Goal: Use online tool/utility: Utilize a website feature to perform a specific function

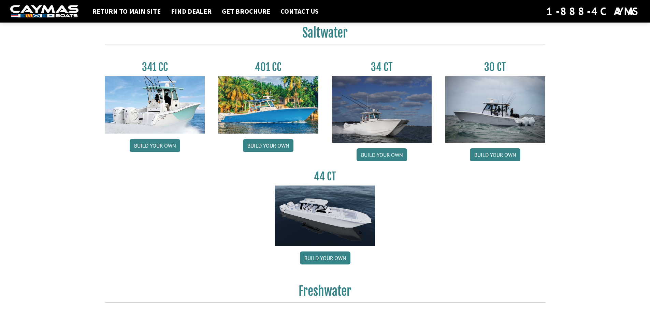
scroll to position [307, 0]
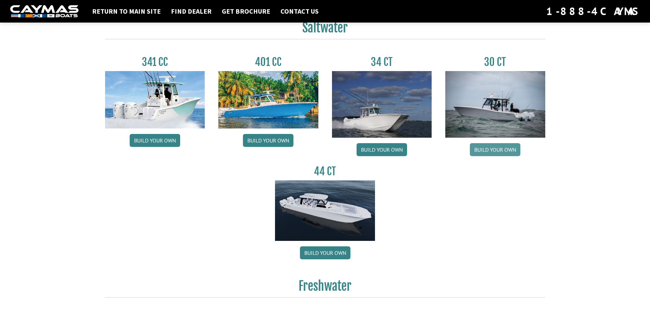
click at [499, 147] on link "Build your own" at bounding box center [495, 149] width 51 height 13
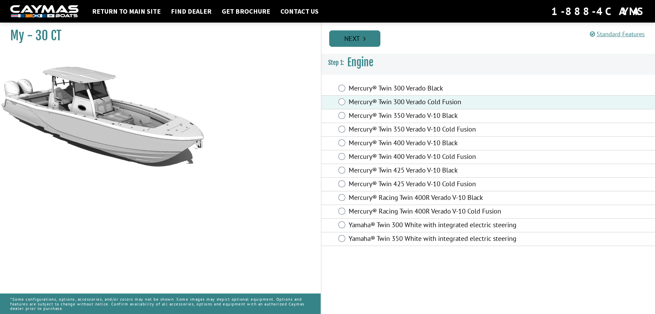
click at [356, 38] on link "Next" at bounding box center [354, 38] width 51 height 16
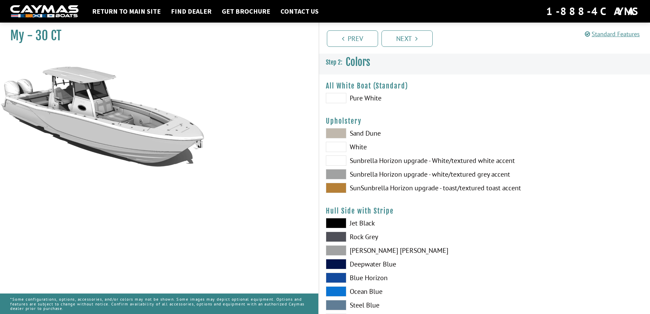
click at [335, 96] on span at bounding box center [336, 98] width 20 height 10
click at [341, 95] on span at bounding box center [336, 98] width 20 height 10
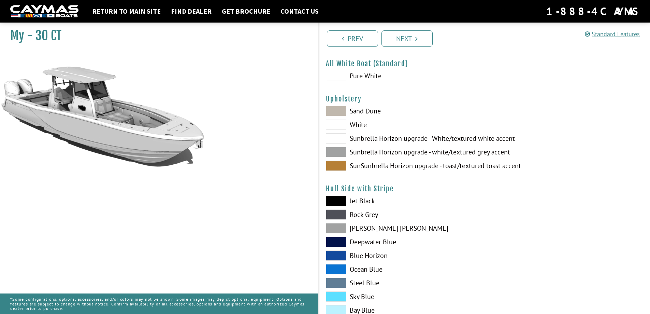
scroll to position [34, 0]
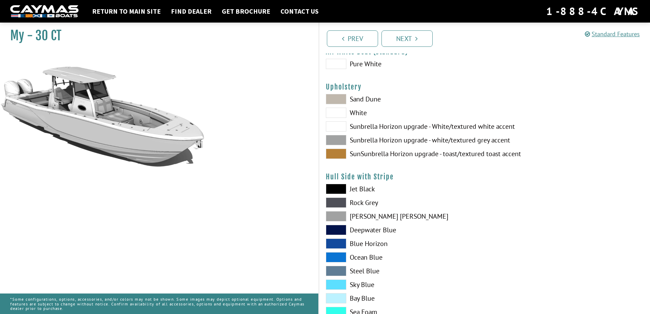
click at [338, 98] on span at bounding box center [336, 99] width 20 height 10
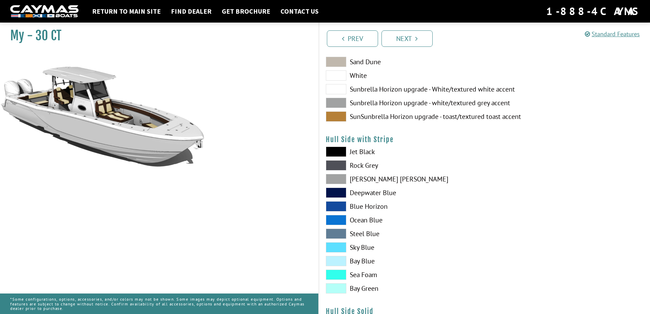
scroll to position [102, 0]
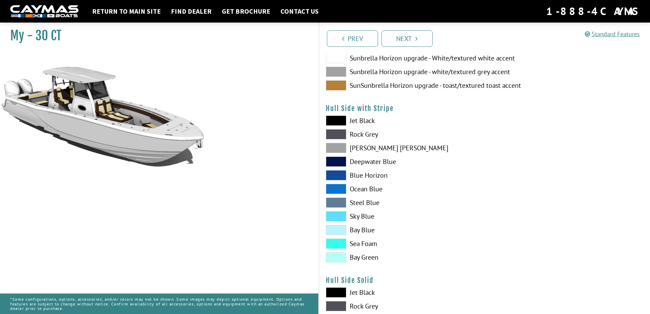
click at [335, 255] on span at bounding box center [336, 257] width 20 height 10
click at [338, 145] on span at bounding box center [336, 148] width 20 height 10
click at [338, 242] on span at bounding box center [336, 243] width 20 height 10
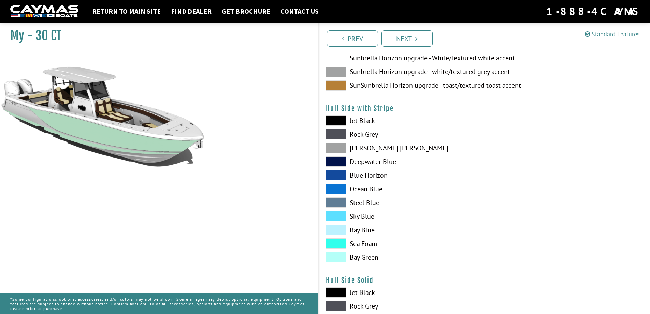
click at [336, 228] on span at bounding box center [336, 230] width 20 height 10
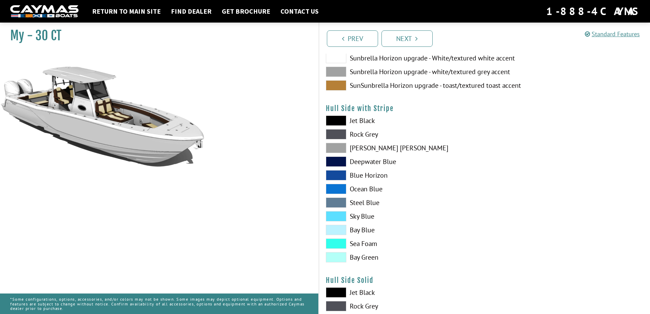
click at [337, 199] on span at bounding box center [336, 202] width 20 height 10
click at [337, 161] on span at bounding box center [336, 161] width 20 height 10
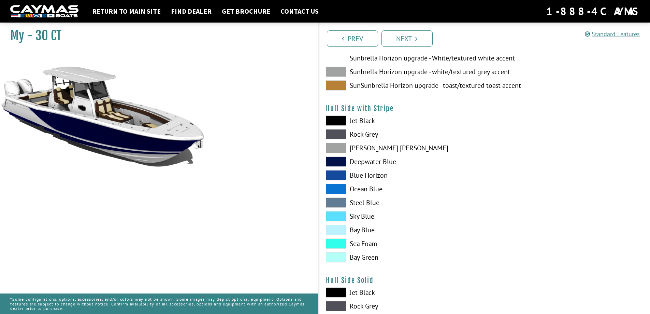
click at [336, 130] on span at bounding box center [336, 134] width 20 height 10
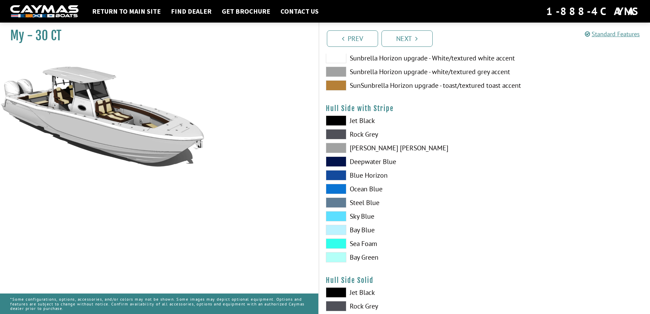
click at [337, 131] on span at bounding box center [336, 134] width 20 height 10
click at [337, 255] on span at bounding box center [336, 257] width 20 height 10
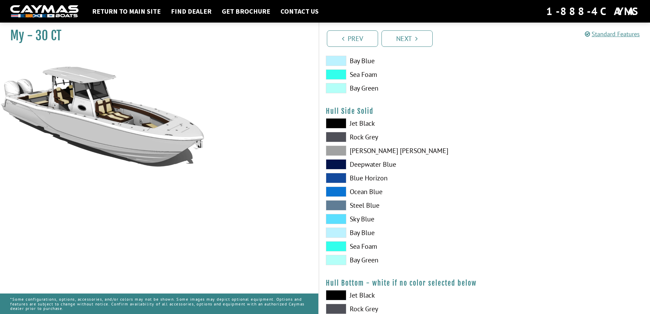
scroll to position [273, 0]
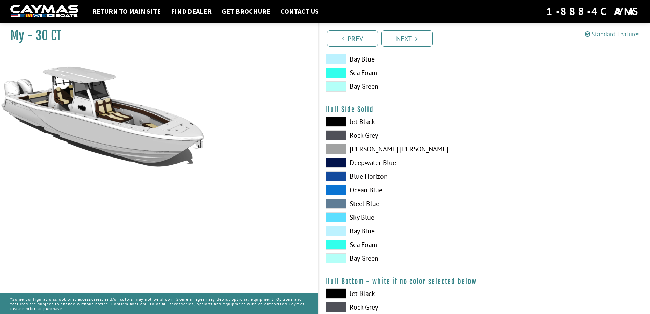
click at [337, 147] on span at bounding box center [336, 149] width 20 height 10
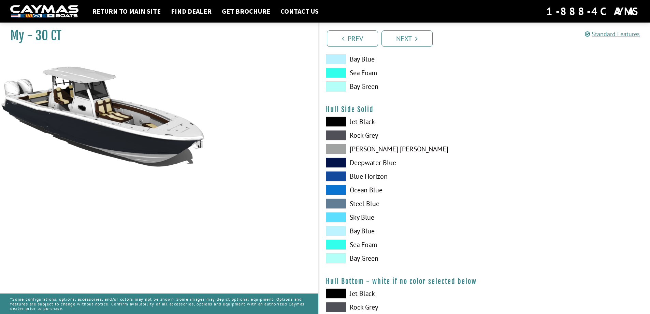
click at [337, 253] on span at bounding box center [336, 258] width 20 height 10
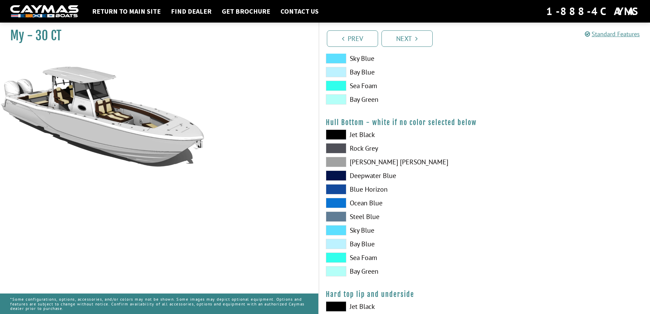
scroll to position [444, 0]
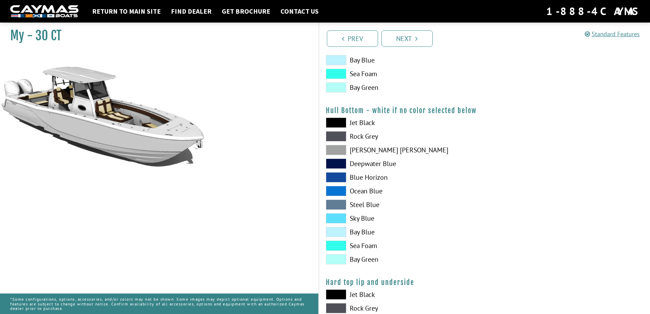
click at [335, 120] on span at bounding box center [336, 122] width 20 height 10
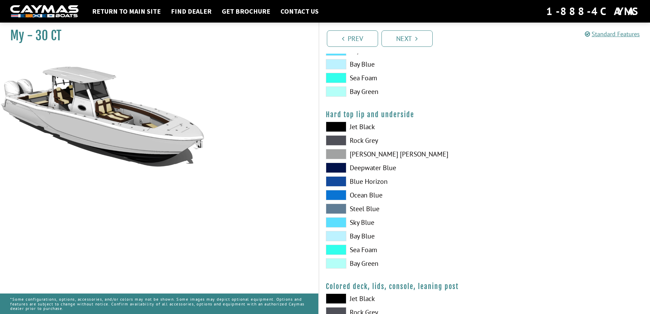
scroll to position [614, 0]
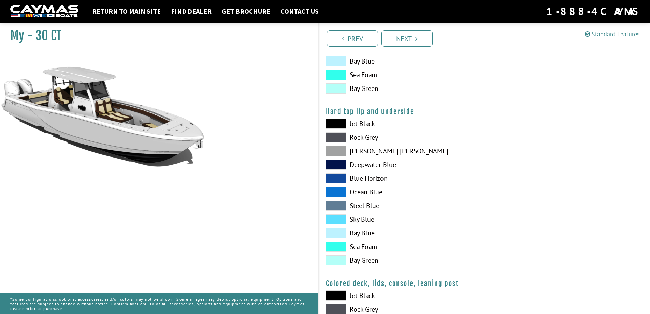
click at [333, 259] on span at bounding box center [336, 260] width 20 height 10
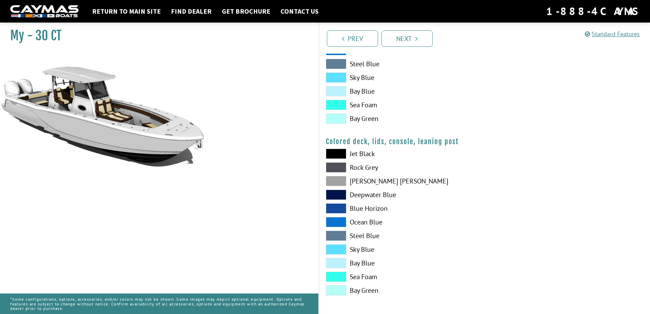
scroll to position [757, 0]
click at [338, 289] on span at bounding box center [336, 289] width 20 height 10
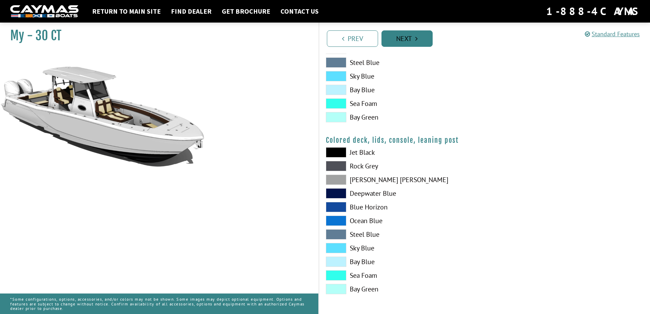
click at [416, 36] on icon "Pagination" at bounding box center [416, 38] width 2 height 7
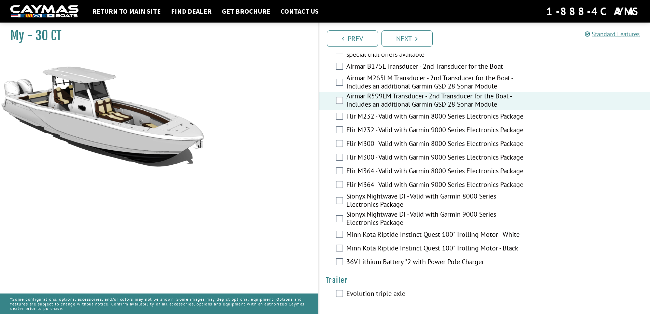
scroll to position [1413, 0]
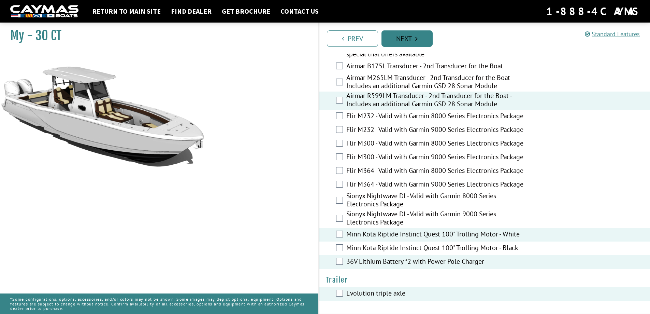
click at [416, 35] on icon "Pagination" at bounding box center [416, 38] width 2 height 7
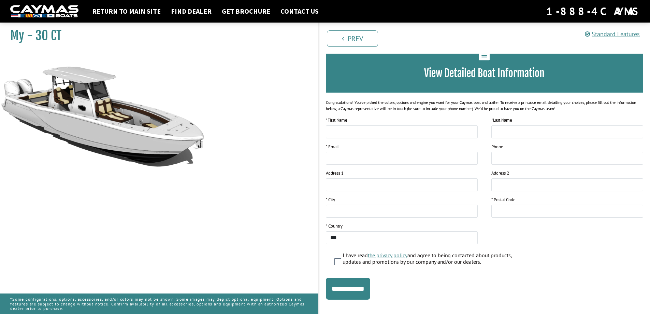
scroll to position [53, 0]
